Goal: Navigation & Orientation: Find specific page/section

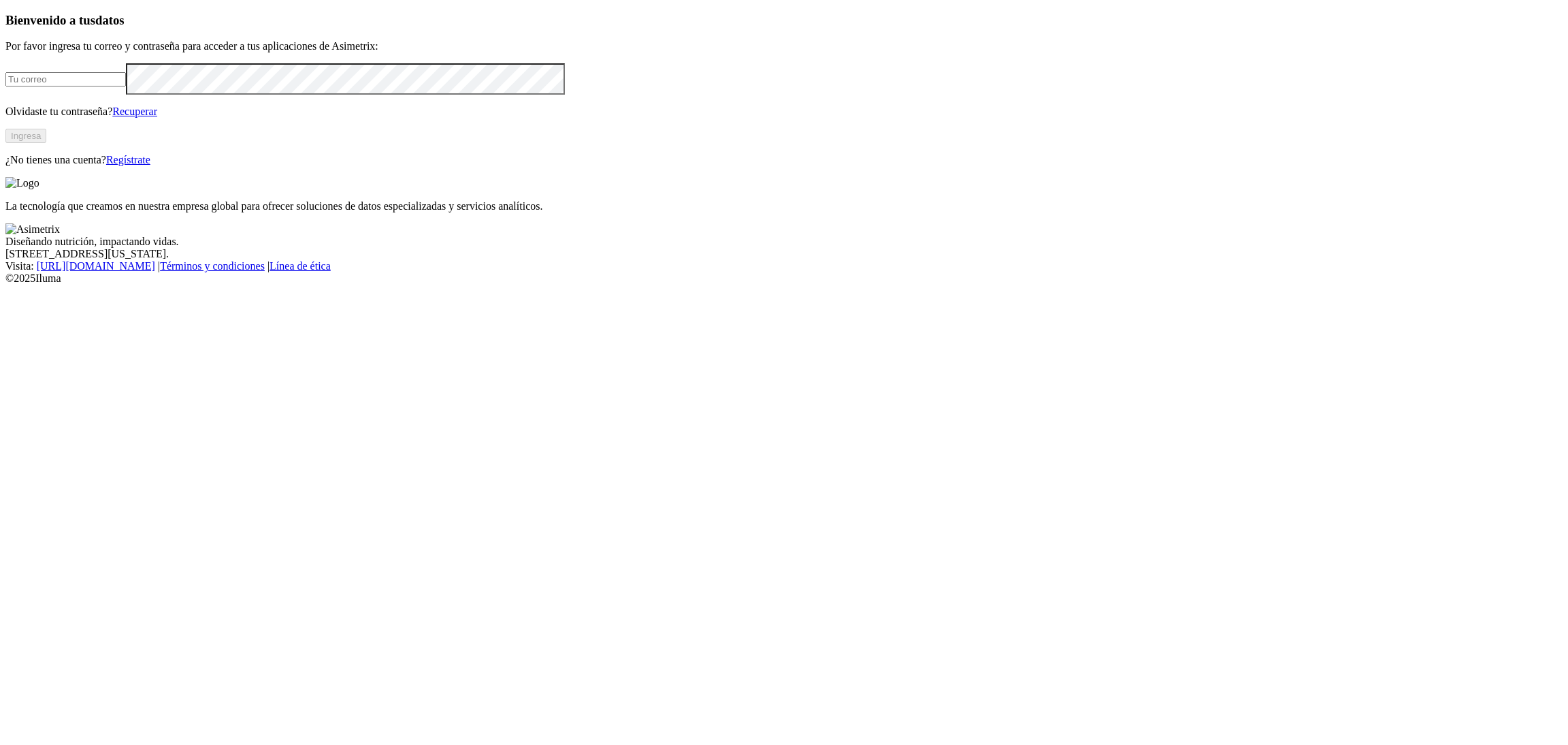
type input "[PERSON_NAME][EMAIL_ADDRESS][PERSON_NAME][DOMAIN_NAME]"
click at [46, 143] on button "Ingresa" at bounding box center [25, 136] width 41 height 15
